Goal: Navigation & Orientation: Understand site structure

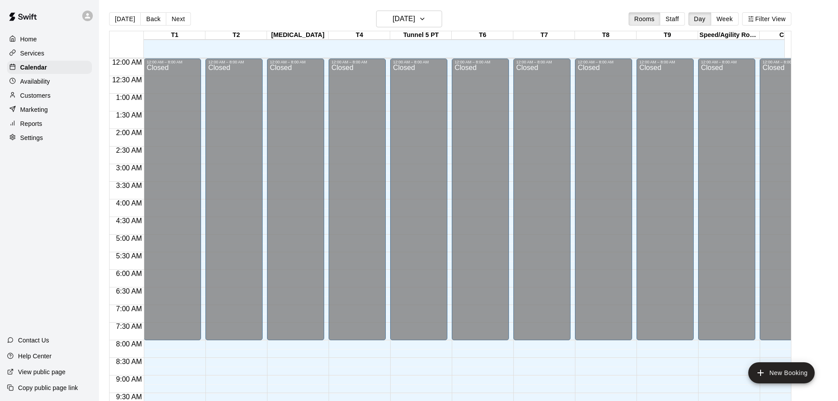
scroll to position [334, 0]
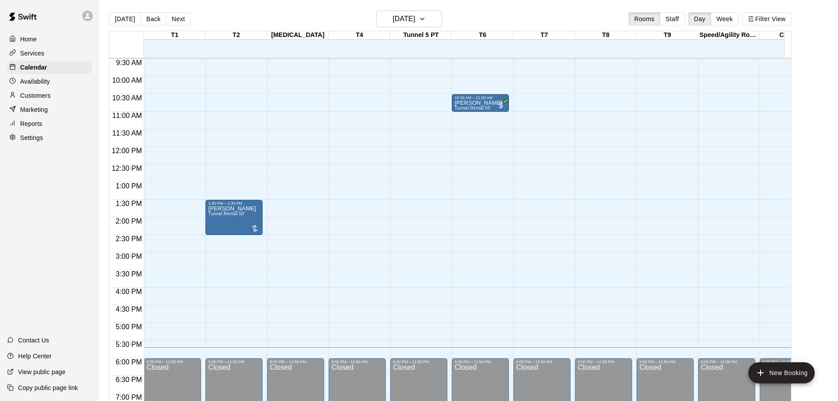
click at [29, 37] on p "Home" at bounding box center [28, 39] width 17 height 9
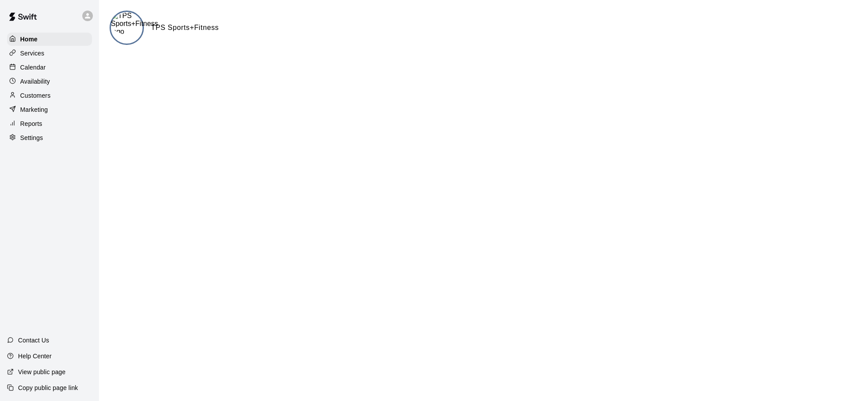
click at [36, 72] on p "Calendar" at bounding box center [33, 67] width 26 height 9
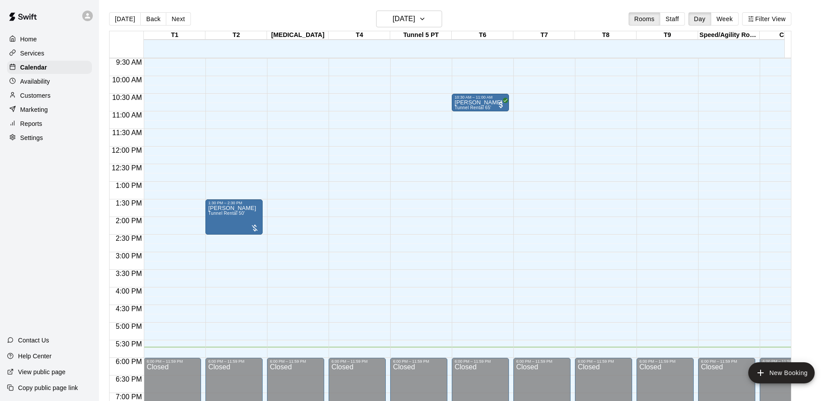
scroll to position [334, 0]
click at [56, 62] on div "Calendar" at bounding box center [49, 67] width 85 height 13
click at [42, 40] on div "Home" at bounding box center [49, 39] width 85 height 13
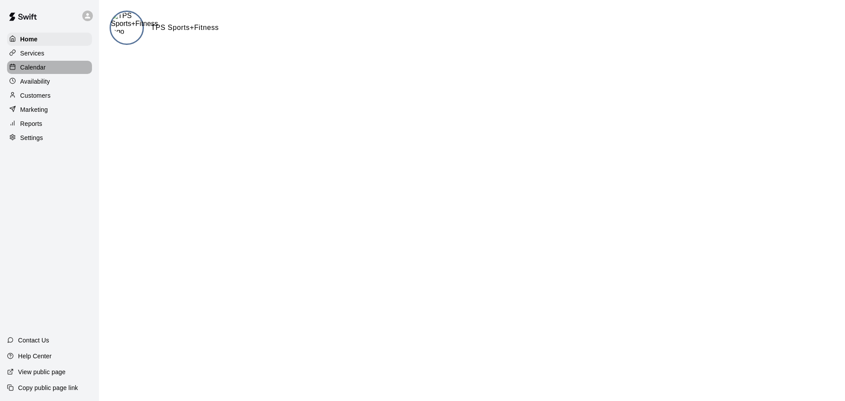
click at [43, 68] on p "Calendar" at bounding box center [33, 67] width 26 height 9
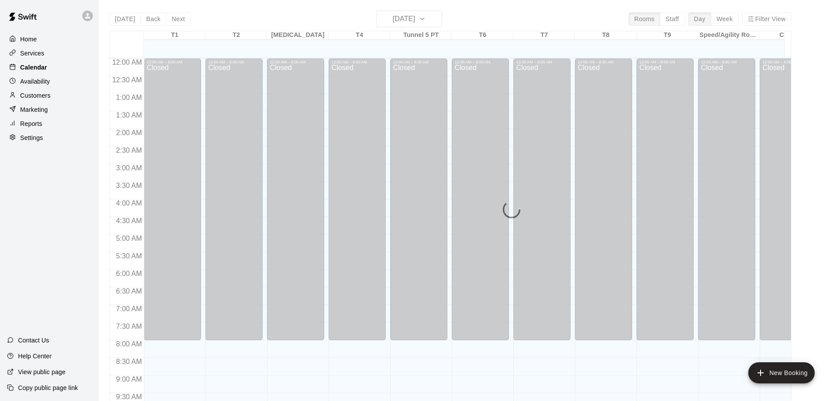
scroll to position [466, 0]
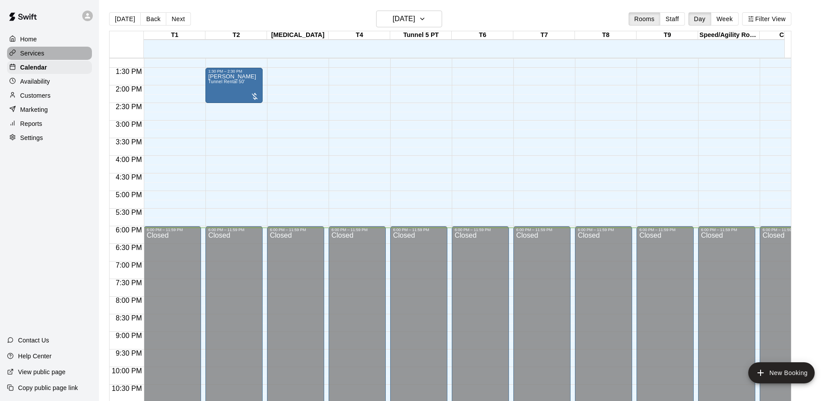
click at [36, 54] on p "Services" at bounding box center [32, 53] width 24 height 9
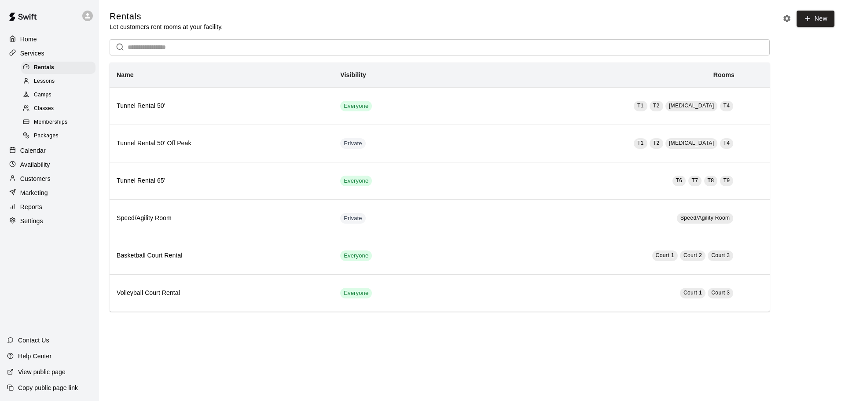
click at [35, 39] on p "Home" at bounding box center [28, 39] width 17 height 9
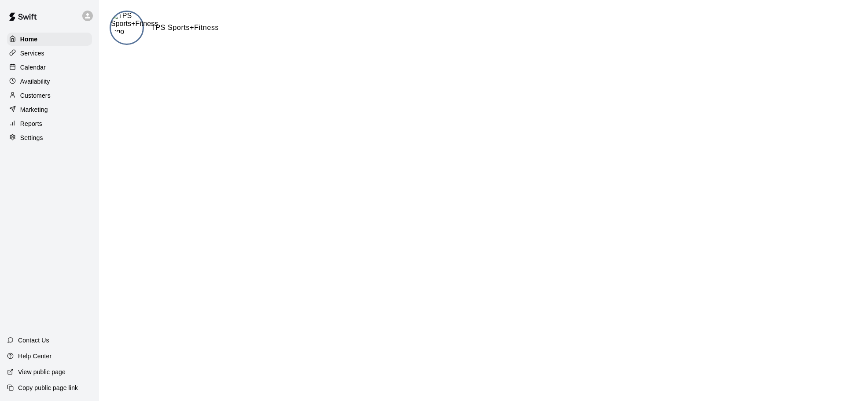
click at [37, 54] on p "Services" at bounding box center [32, 53] width 24 height 9
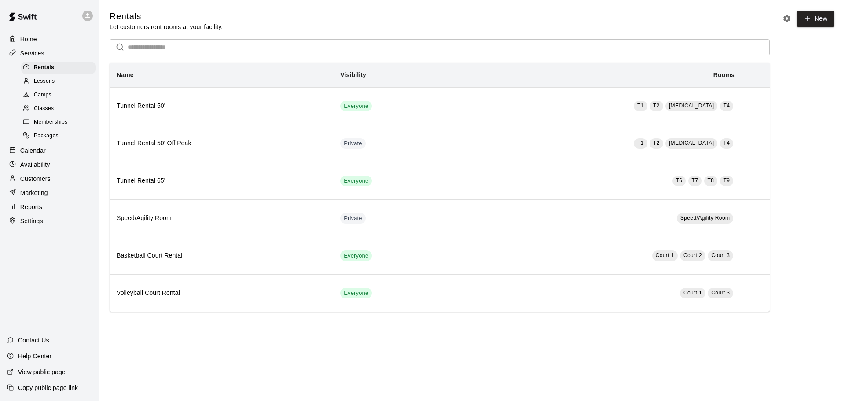
click at [42, 155] on p "Calendar" at bounding box center [33, 150] width 26 height 9
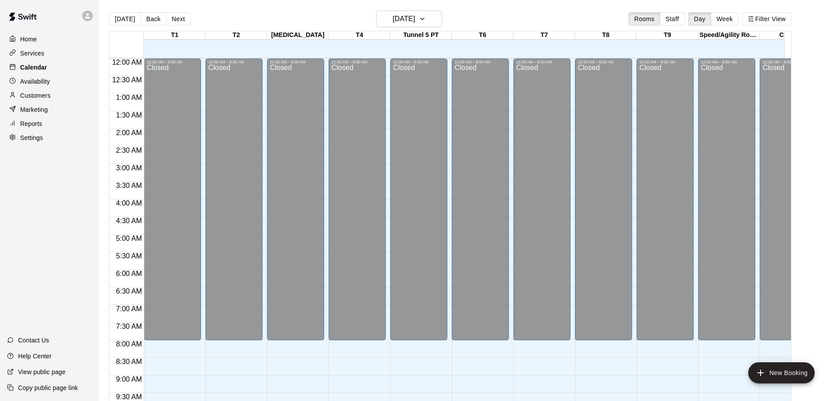
scroll to position [466, 0]
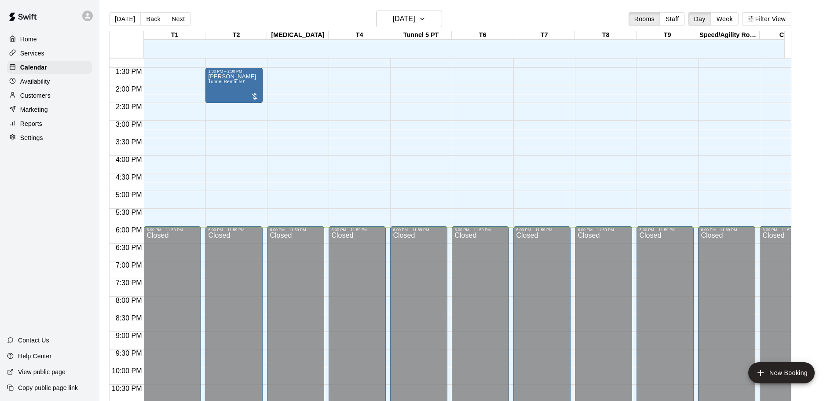
click at [38, 86] on p "Availability" at bounding box center [35, 81] width 30 height 9
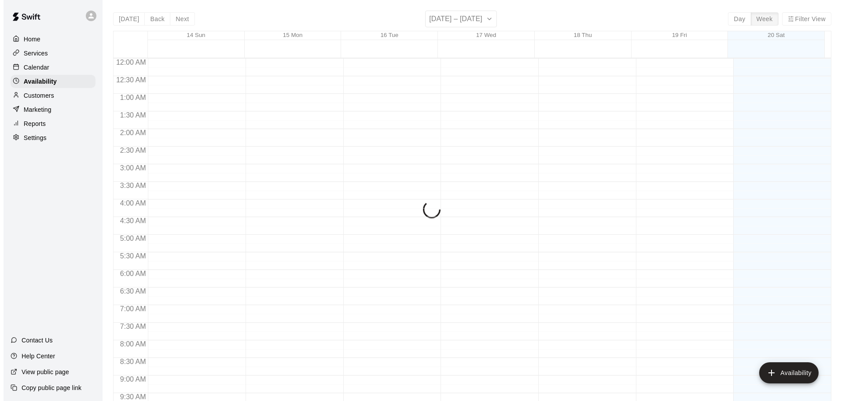
scroll to position [493, 0]
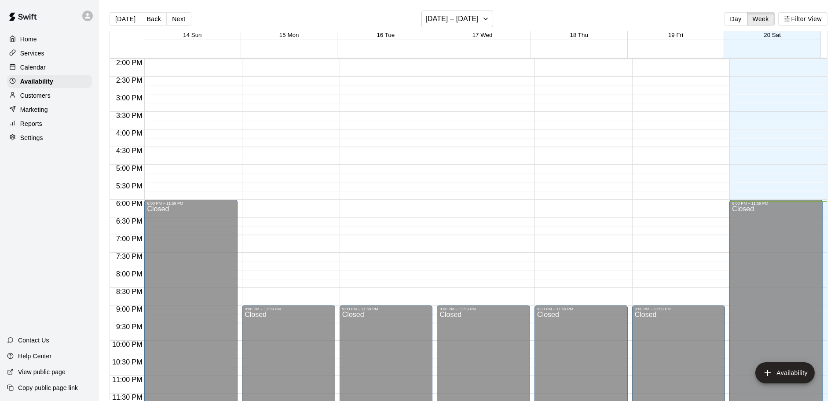
click at [33, 41] on p "Home" at bounding box center [28, 39] width 17 height 9
